Goal: Task Accomplishment & Management: Manage account settings

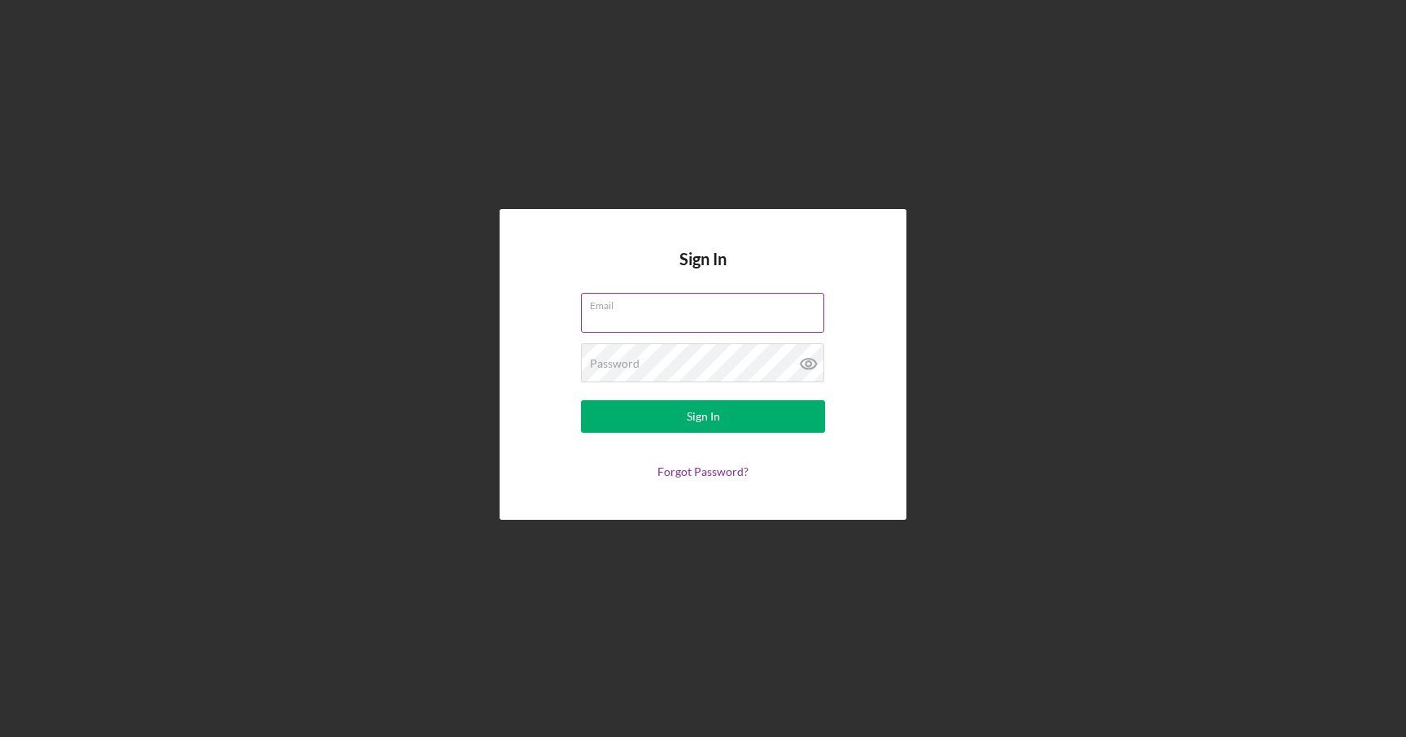
click at [687, 319] on input "Email" at bounding box center [702, 312] width 243 height 39
type input "[EMAIL_ADDRESS][DOMAIN_NAME]"
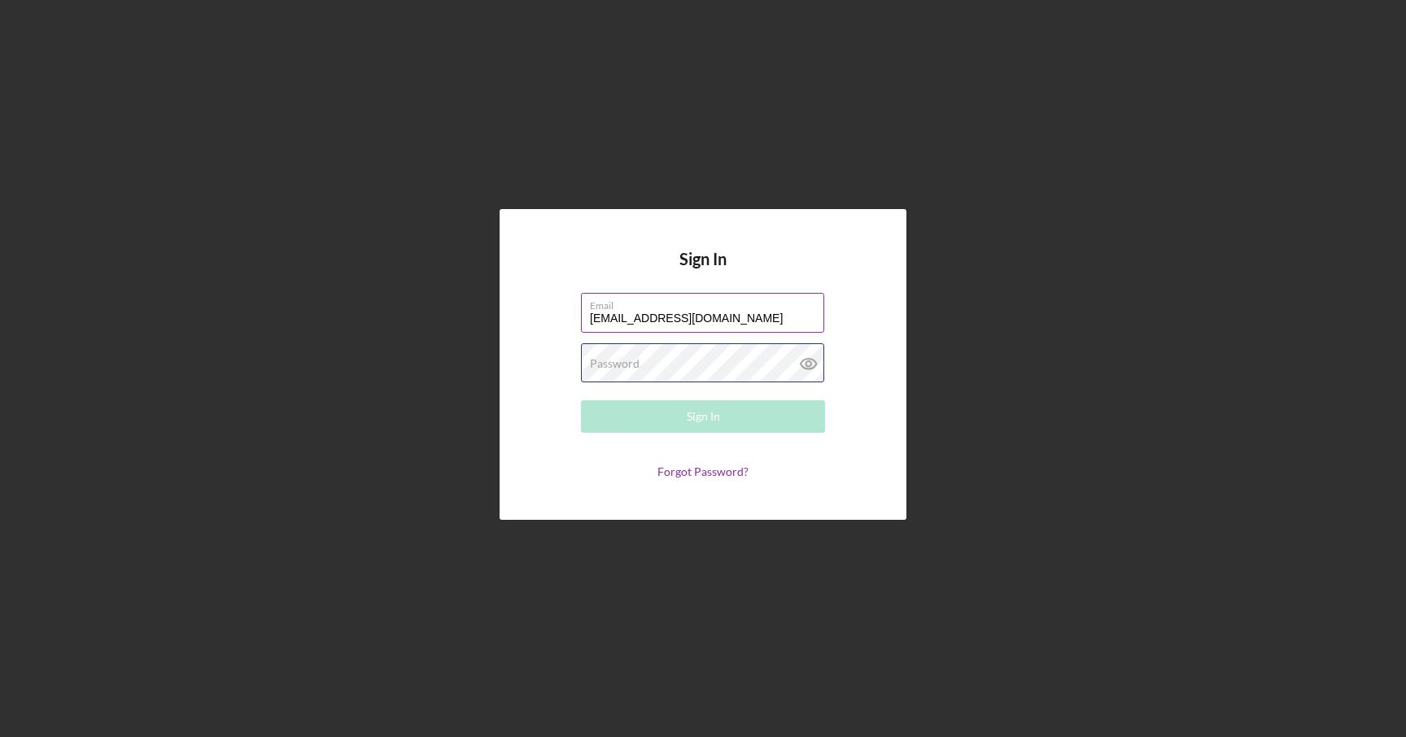
click at [724, 356] on div "Password Required" at bounding box center [703, 363] width 244 height 41
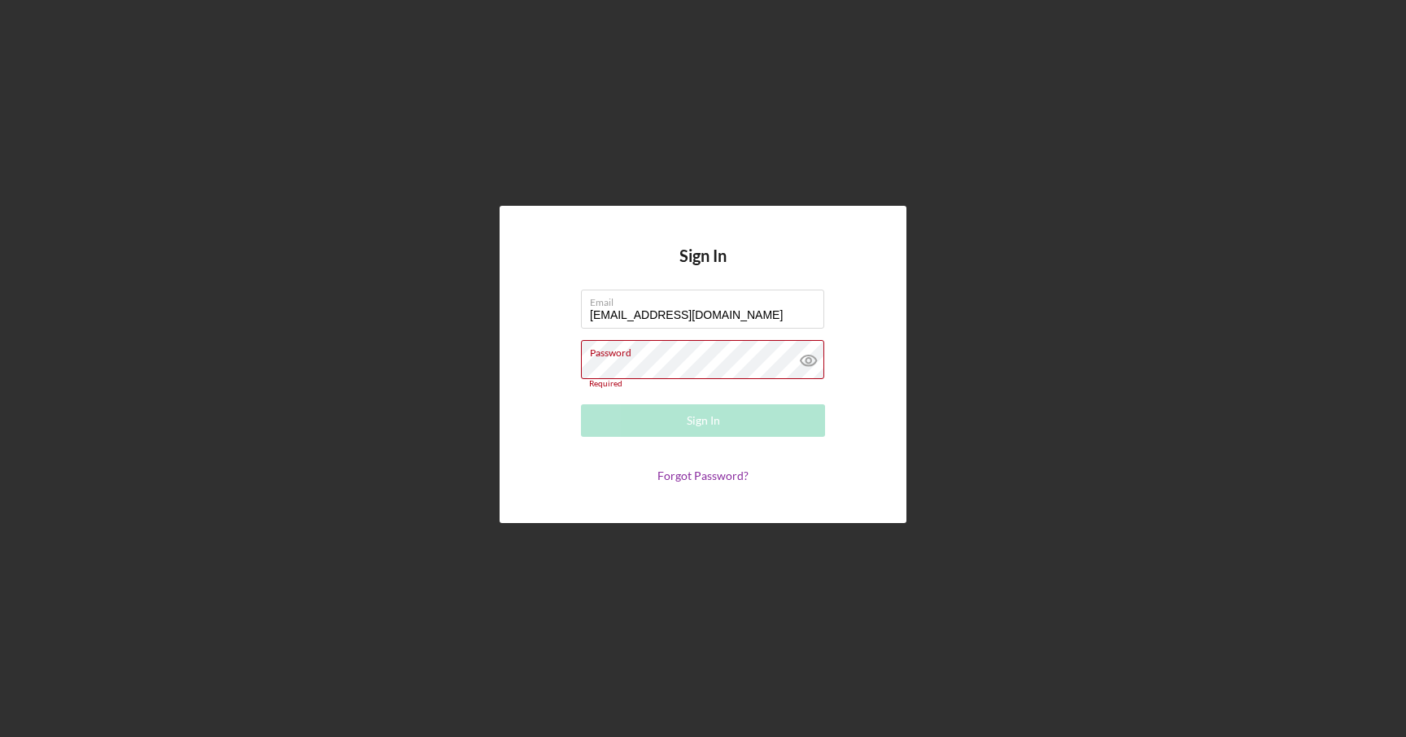
click at [870, 310] on div "Sign In Email [EMAIL_ADDRESS][DOMAIN_NAME] Password Required Sign In Forgot Pas…" at bounding box center [702, 365] width 407 height 318
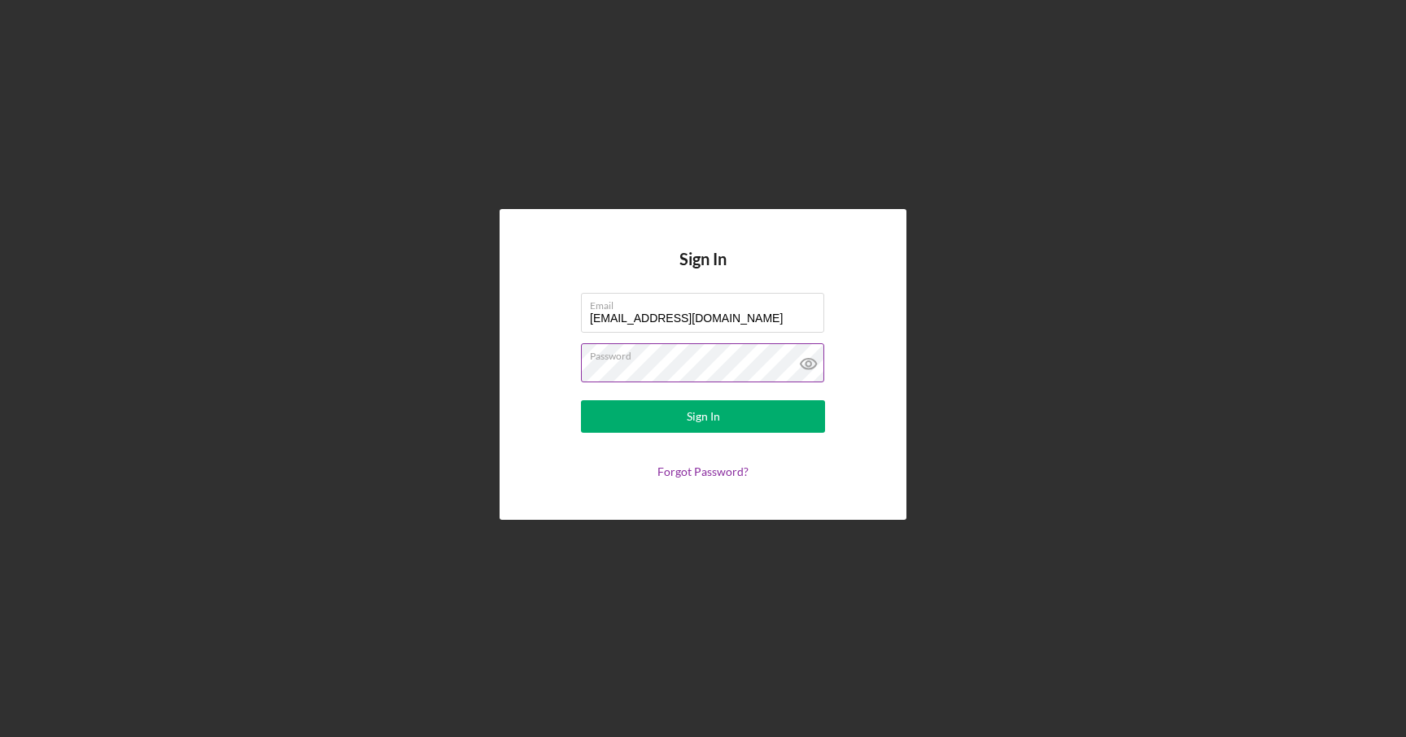
click at [581, 400] on button "Sign In" at bounding box center [703, 416] width 244 height 33
